Goal: Task Accomplishment & Management: Manage account settings

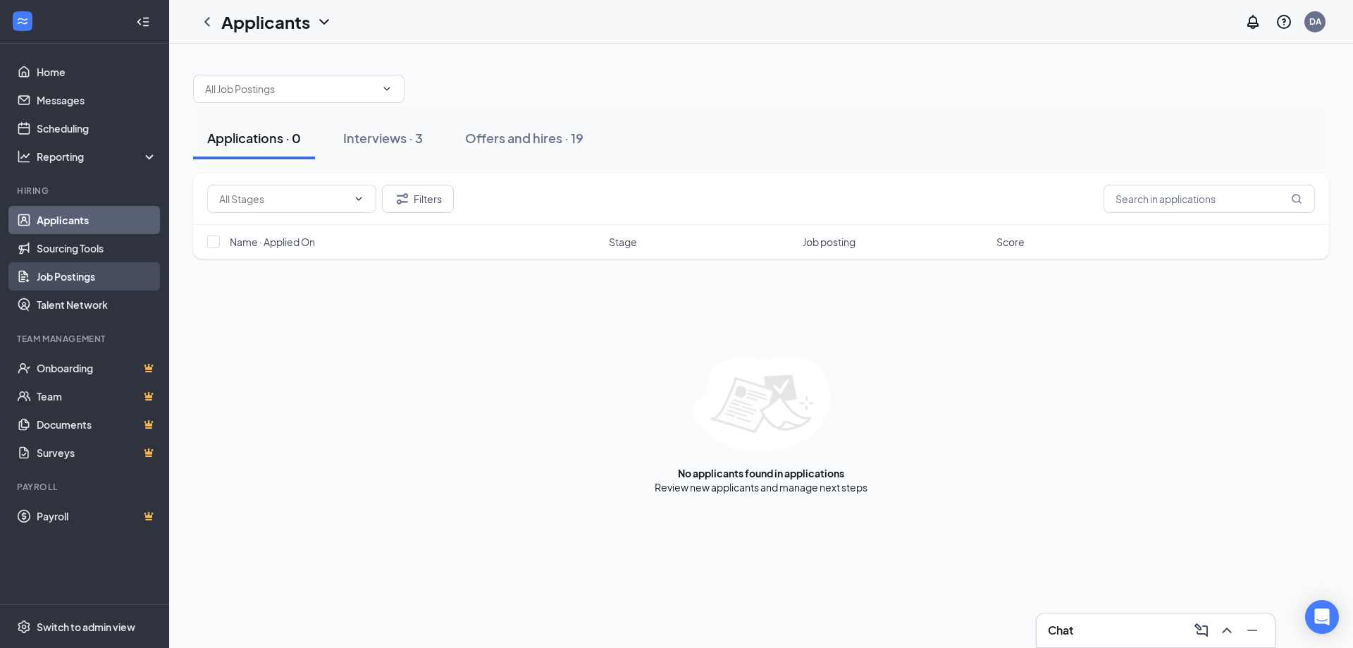
click at [68, 276] on link "Job Postings" at bounding box center [97, 276] width 120 height 28
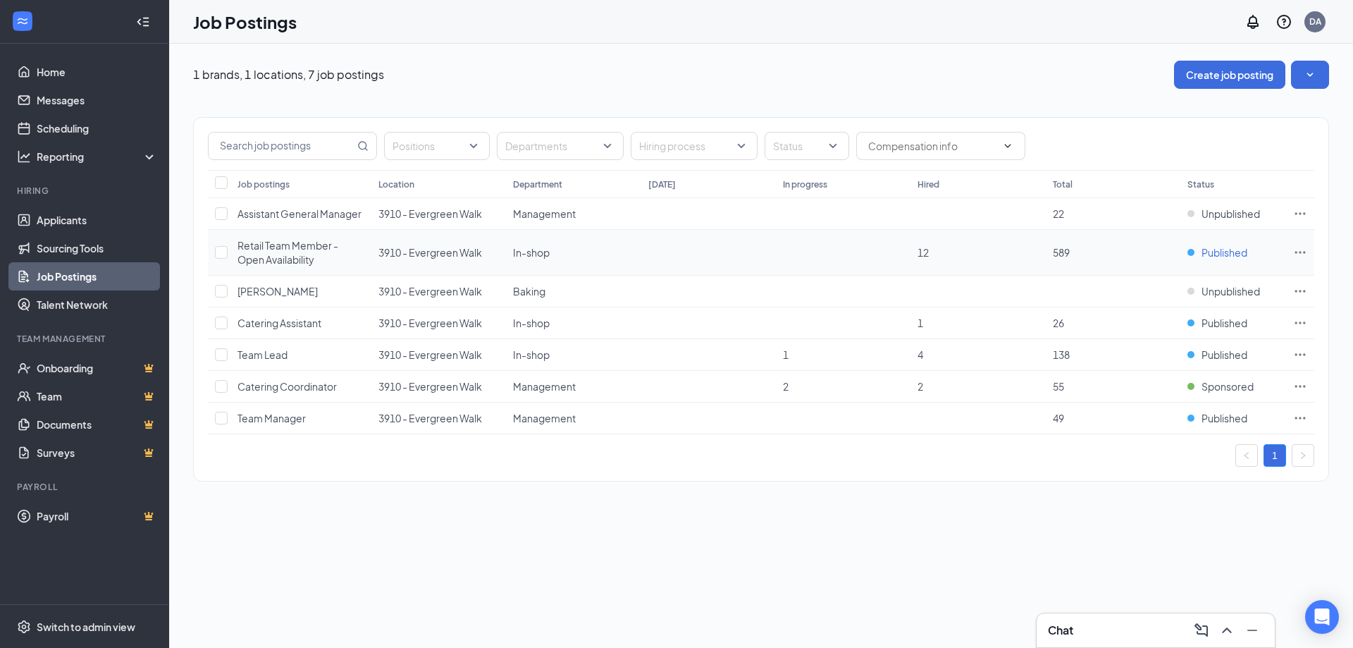
click at [1227, 248] on span "Published" at bounding box center [1224, 252] width 46 height 14
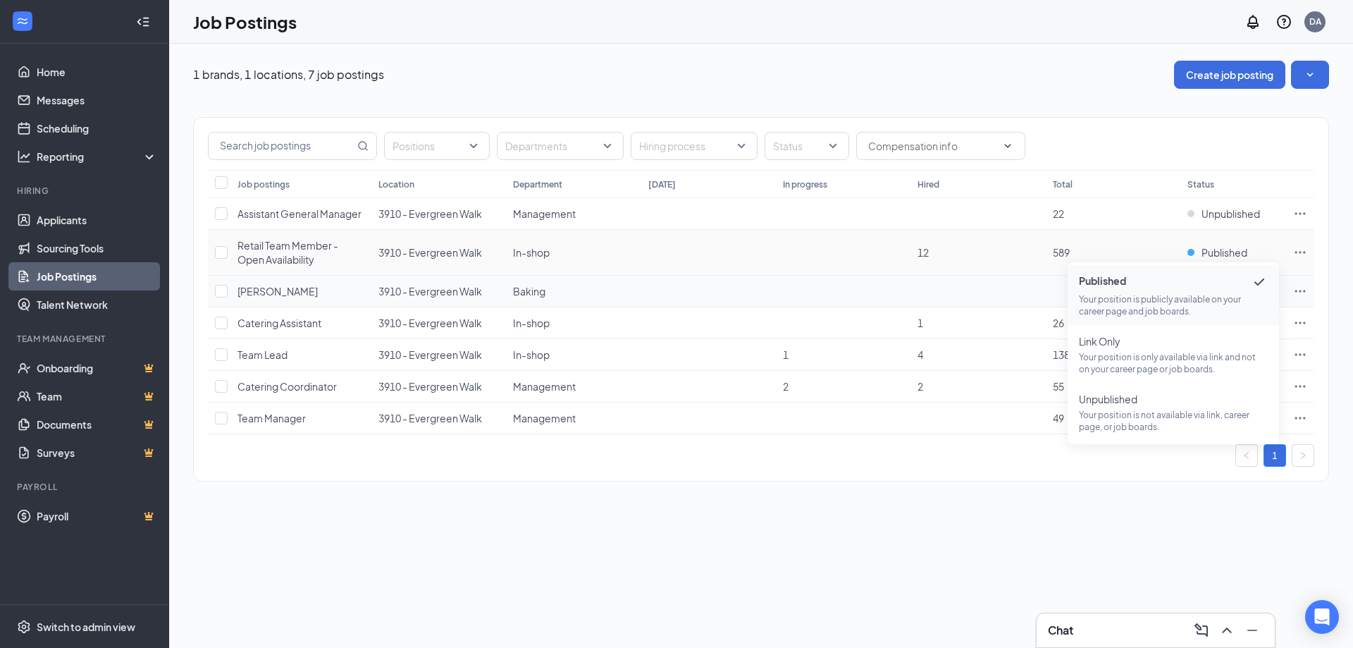
click at [1229, 278] on span "Published" at bounding box center [1173, 281] width 189 height 17
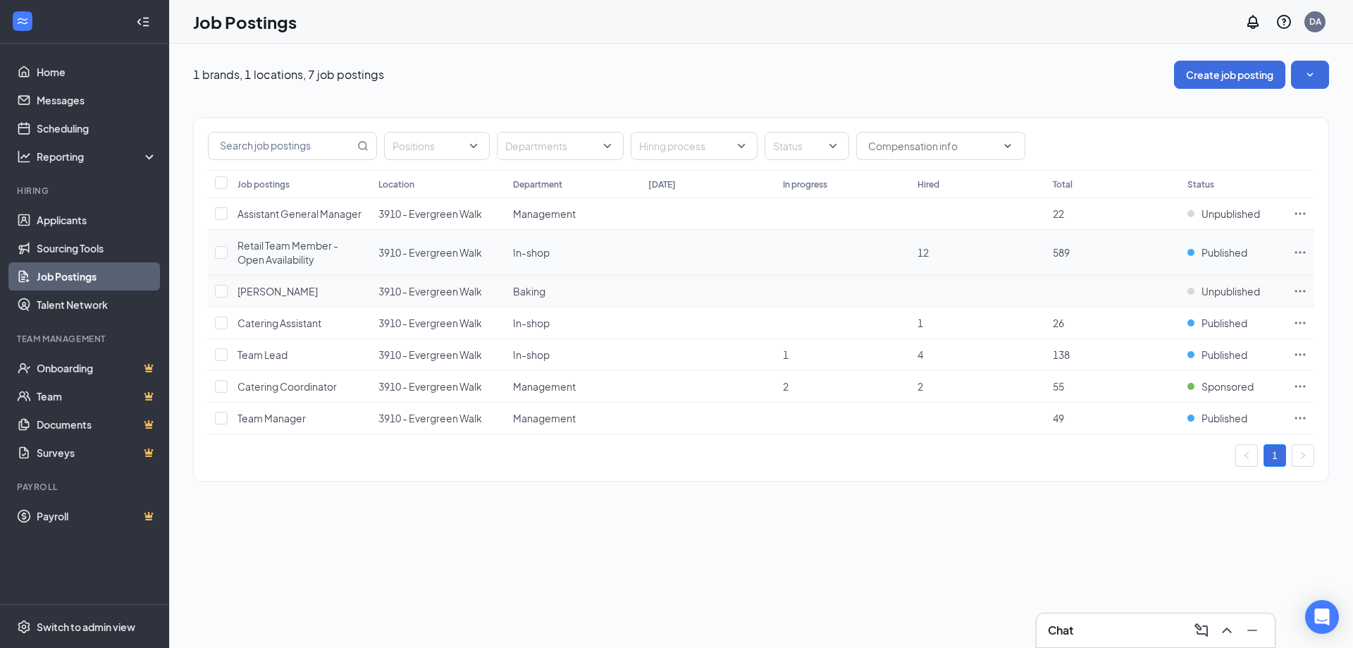
click at [1220, 259] on td "Published" at bounding box center [1233, 253] width 106 height 46
drag, startPoint x: 1228, startPoint y: 247, endPoint x: 1237, endPoint y: 262, distance: 17.7
click at [1229, 247] on span "Published" at bounding box center [1224, 252] width 46 height 14
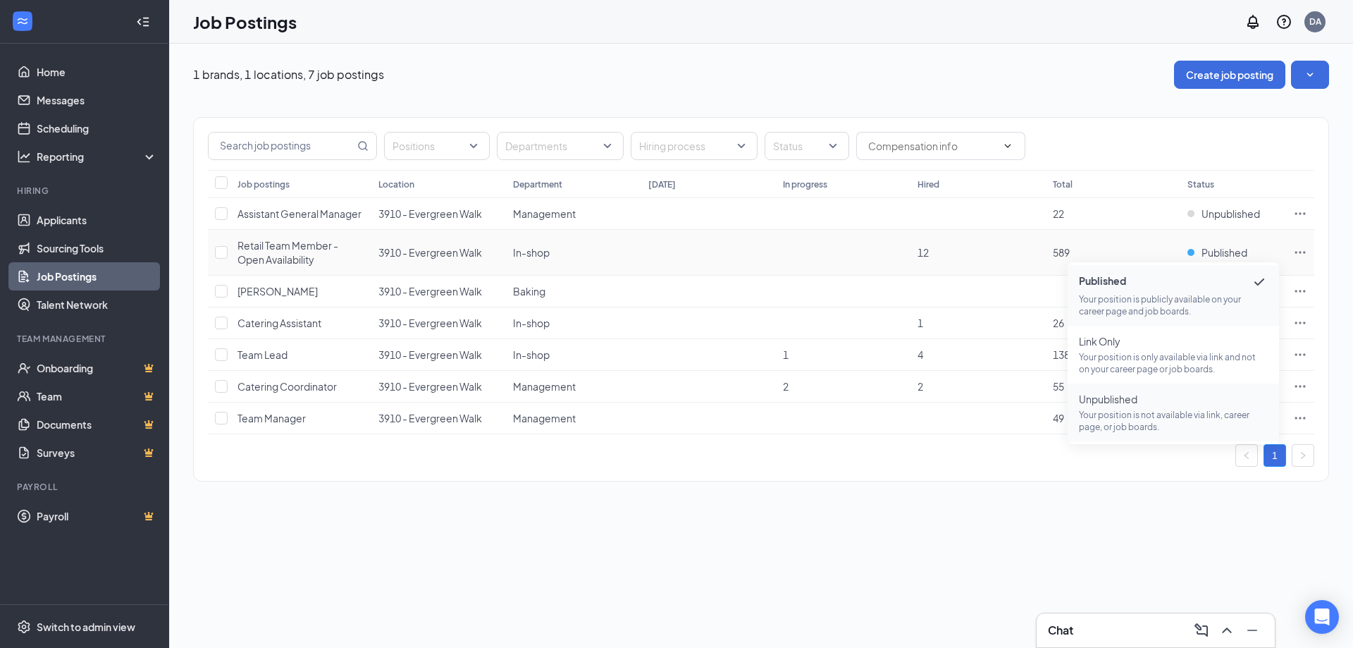
click at [1141, 426] on p "Your position is not available via link, career page, or job boards." at bounding box center [1173, 421] width 189 height 24
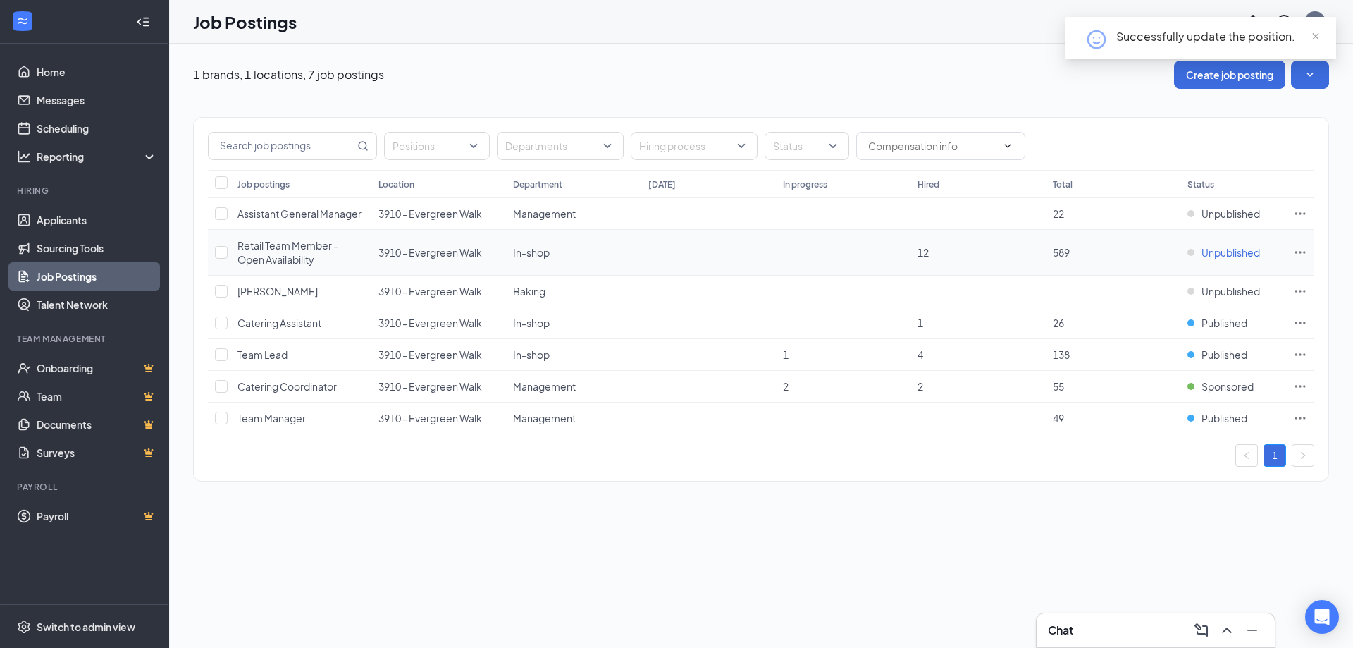
click at [1230, 254] on span "Unpublished" at bounding box center [1230, 252] width 58 height 14
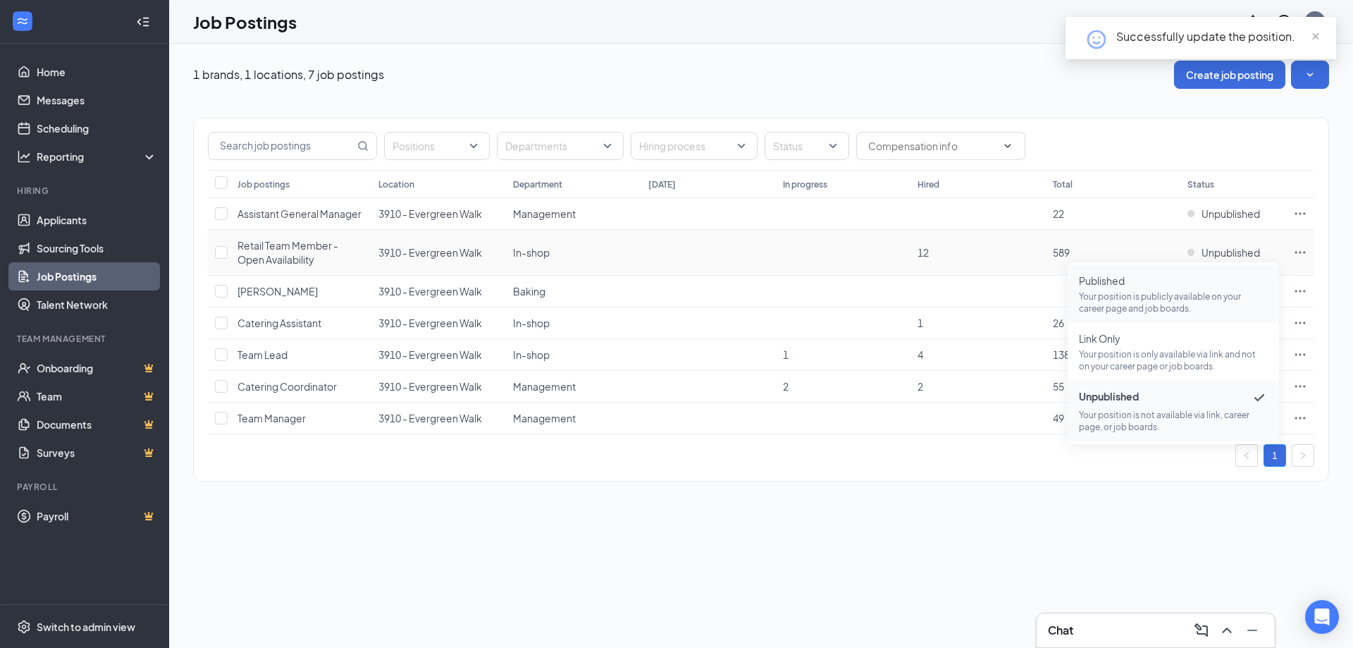
click at [1162, 299] on p "Your position is publicly available on your career page and job boards." at bounding box center [1173, 302] width 189 height 24
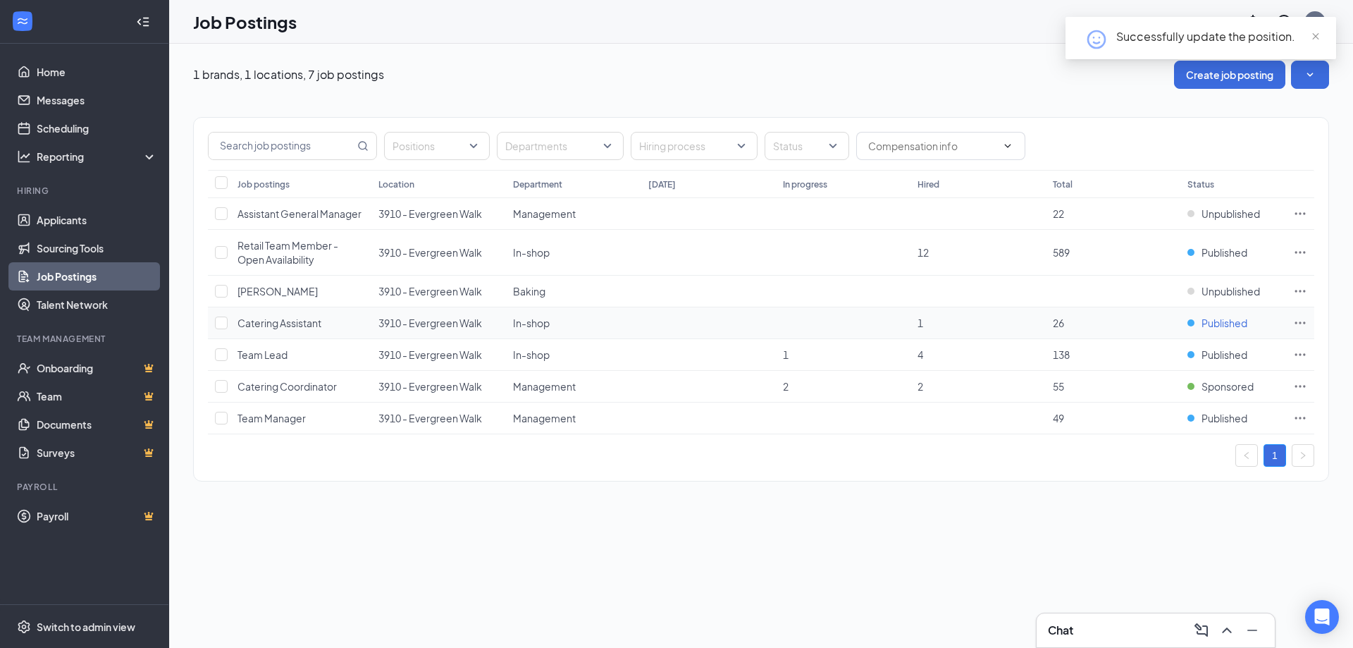
click at [1220, 328] on span "Published" at bounding box center [1224, 323] width 46 height 14
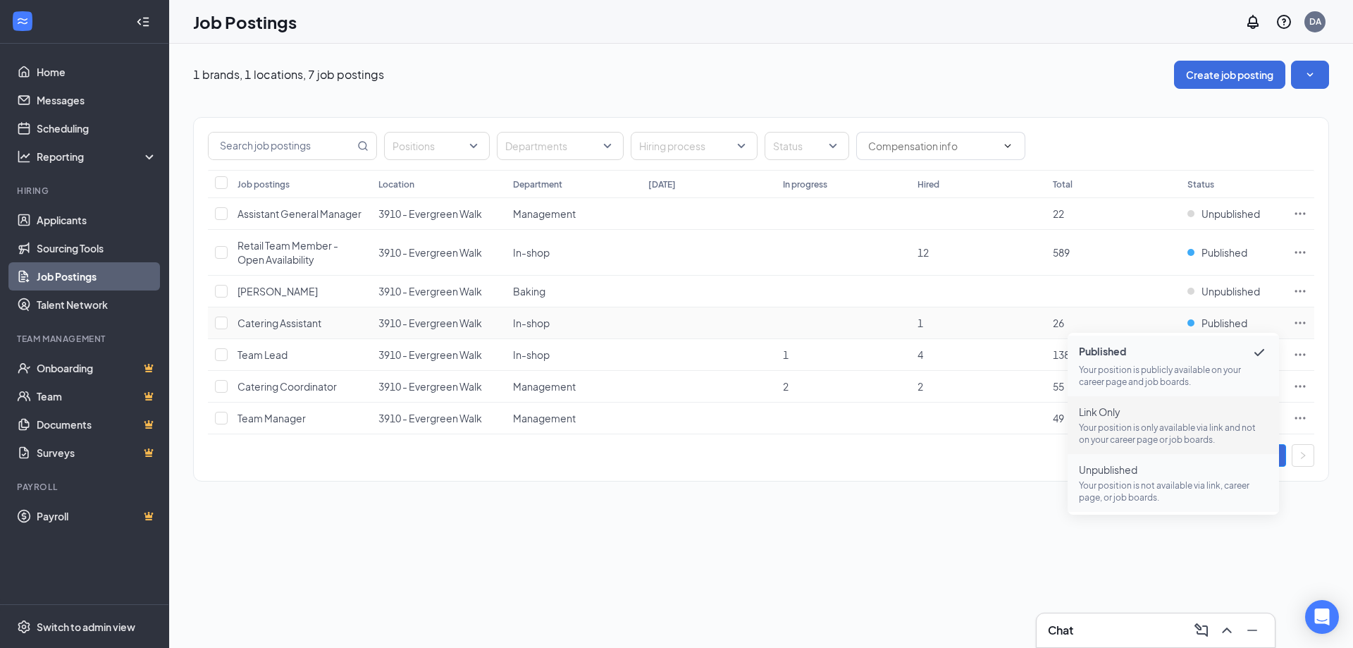
click at [1103, 483] on p "Your position is not available via link, career page, or job boards." at bounding box center [1173, 491] width 189 height 24
